Goal: Task Accomplishment & Management: Use online tool/utility

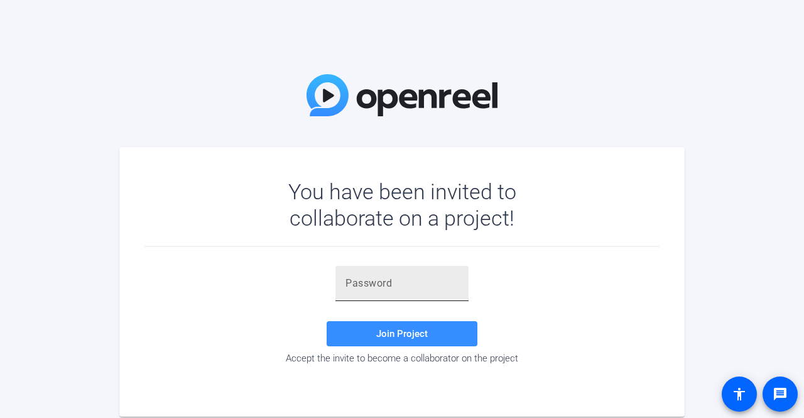
click at [384, 286] on input "text" at bounding box center [401, 283] width 113 height 15
paste input "pav,JN"
click at [398, 334] on span "Join Project" at bounding box center [402, 333] width 52 height 11
click at [348, 282] on input "pav,JN" at bounding box center [401, 283] width 113 height 15
click at [391, 287] on input "pav,JN" at bounding box center [401, 283] width 113 height 15
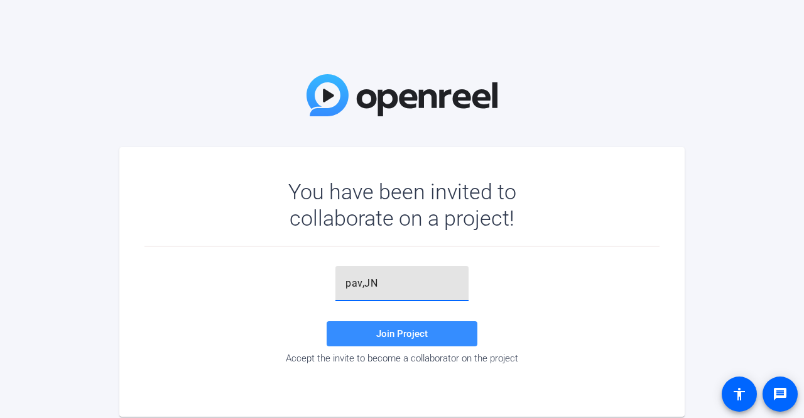
type input "pav,JN"
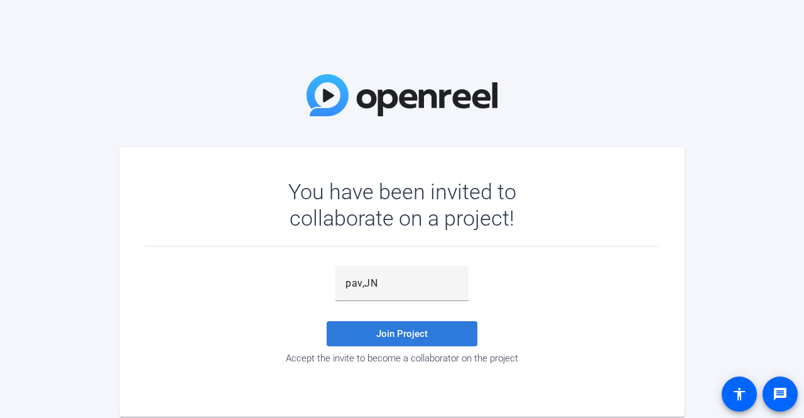
click at [392, 329] on span "Join Project" at bounding box center [402, 333] width 52 height 11
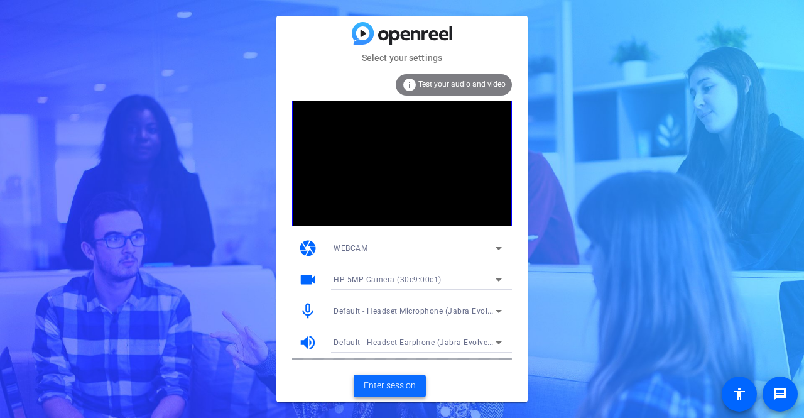
click at [401, 384] on span "Enter session" at bounding box center [390, 385] width 52 height 13
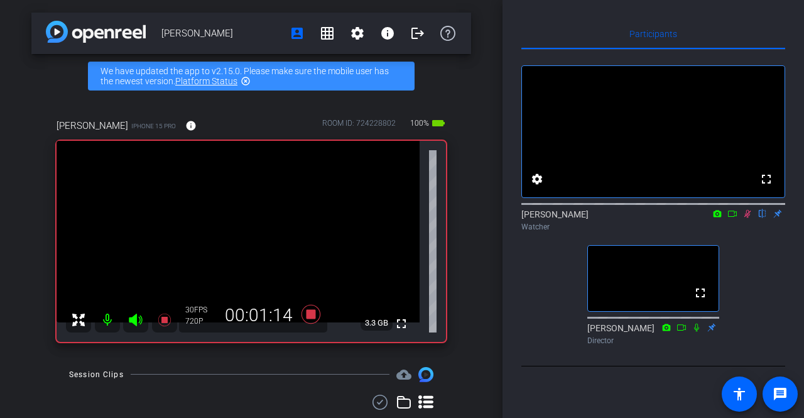
click at [748, 218] on icon at bounding box center [747, 213] width 10 height 9
click at [747, 218] on icon at bounding box center [747, 213] width 10 height 9
drag, startPoint x: 746, startPoint y: 225, endPoint x: 746, endPoint y: 271, distance: 45.2
click at [746, 218] on icon at bounding box center [747, 213] width 10 height 9
click at [746, 218] on icon at bounding box center [747, 214] width 5 height 8
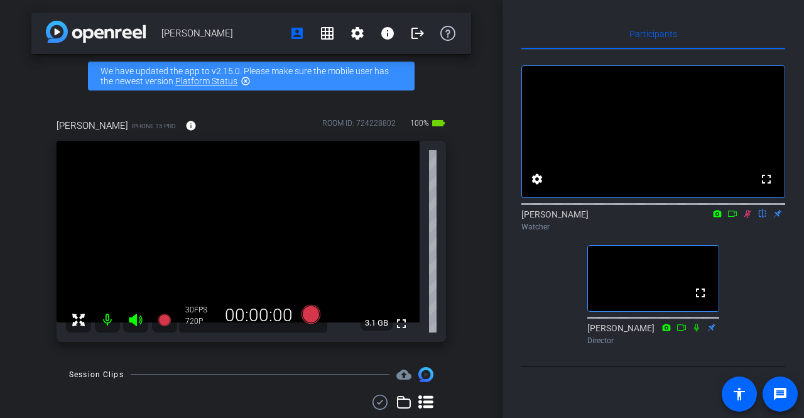
click at [749, 218] on icon at bounding box center [747, 213] width 10 height 9
click at [747, 218] on icon at bounding box center [747, 213] width 10 height 9
click at [742, 218] on icon at bounding box center [747, 213] width 10 height 9
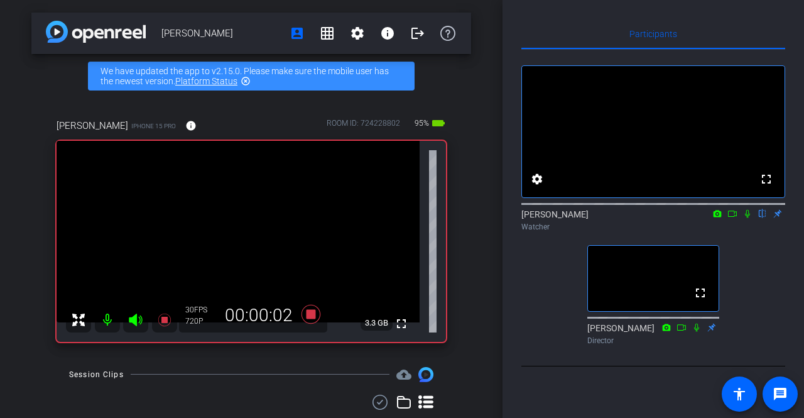
click at [746, 218] on icon at bounding box center [747, 214] width 5 height 8
click at [752, 218] on icon at bounding box center [747, 213] width 10 height 9
